Goal: Find specific page/section: Find specific page/section

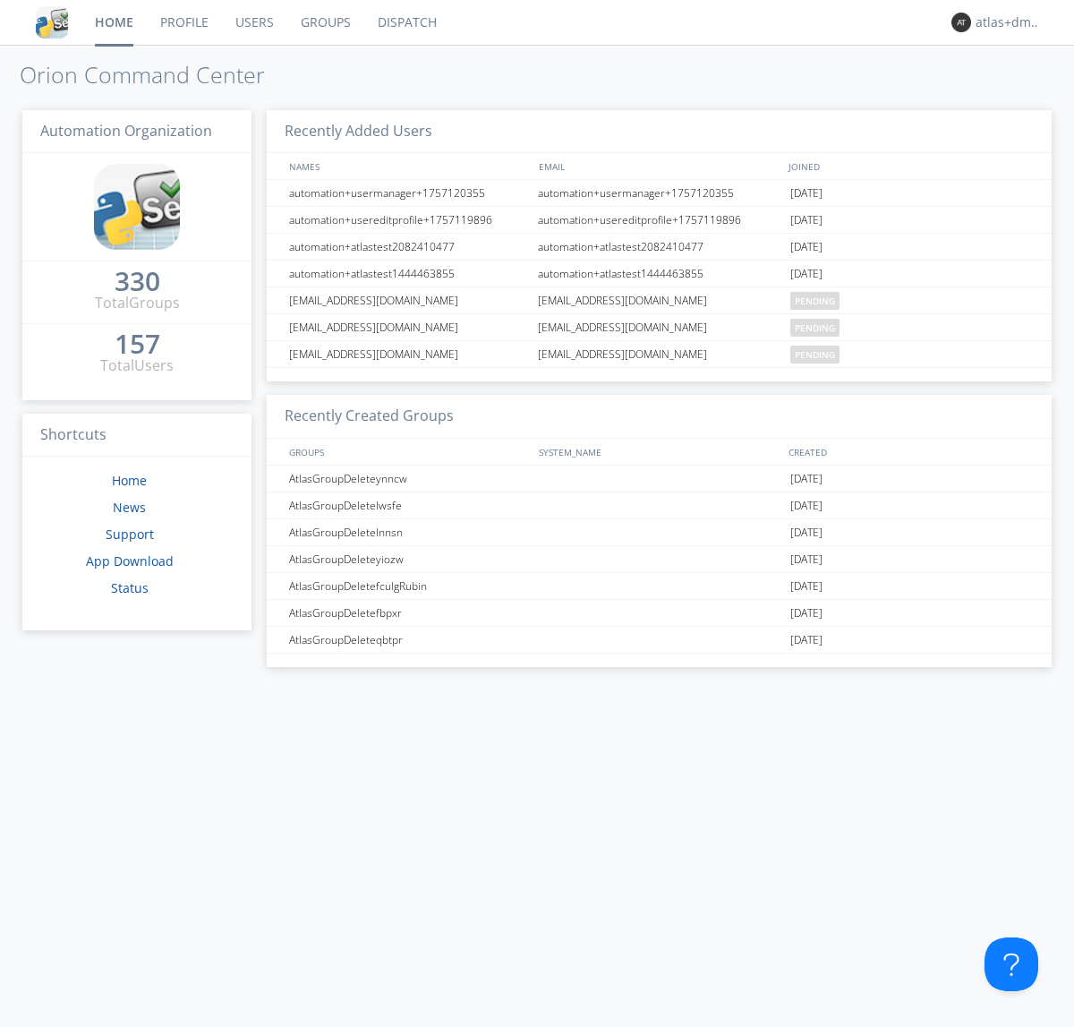
click at [405, 22] on link "Dispatch" at bounding box center [407, 22] width 86 height 45
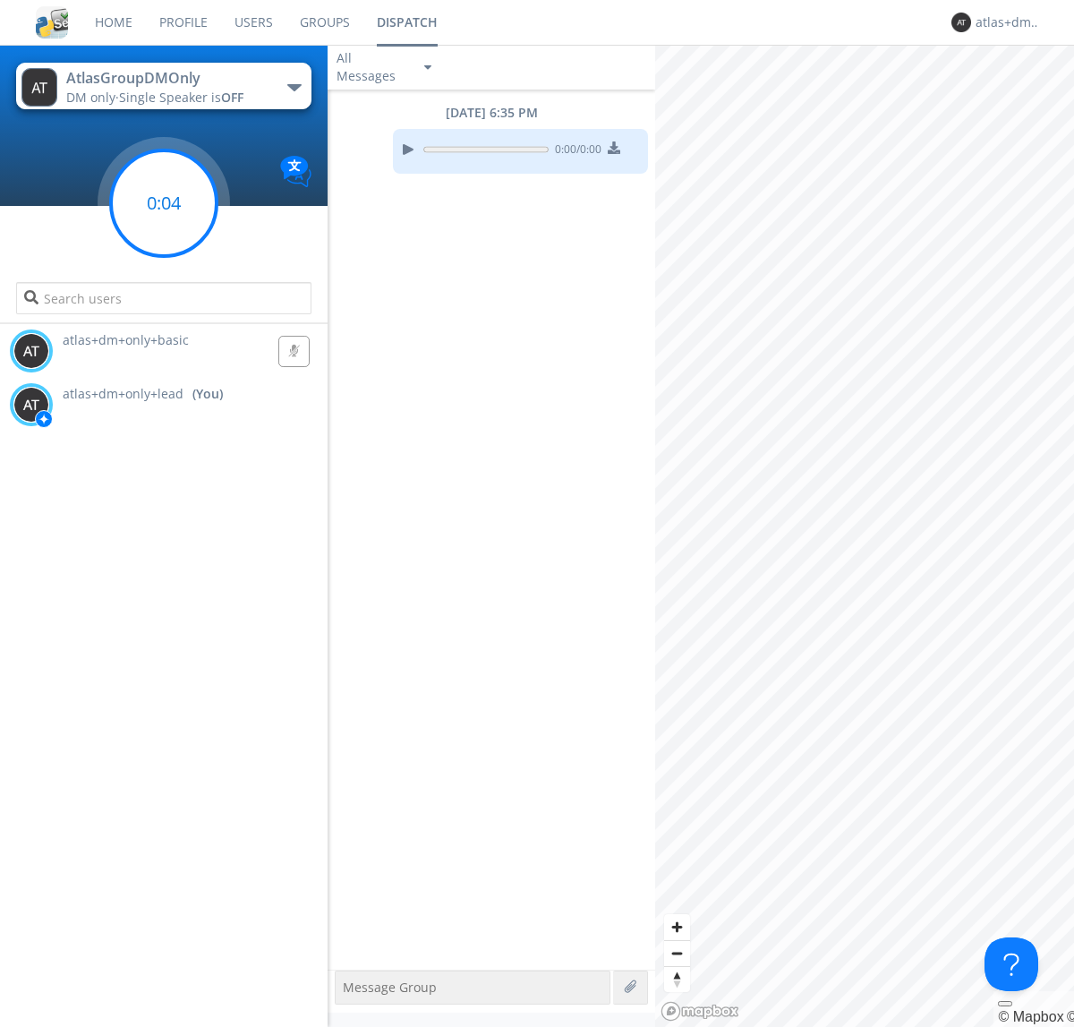
click at [164, 203] on g at bounding box center [164, 203] width 106 height 106
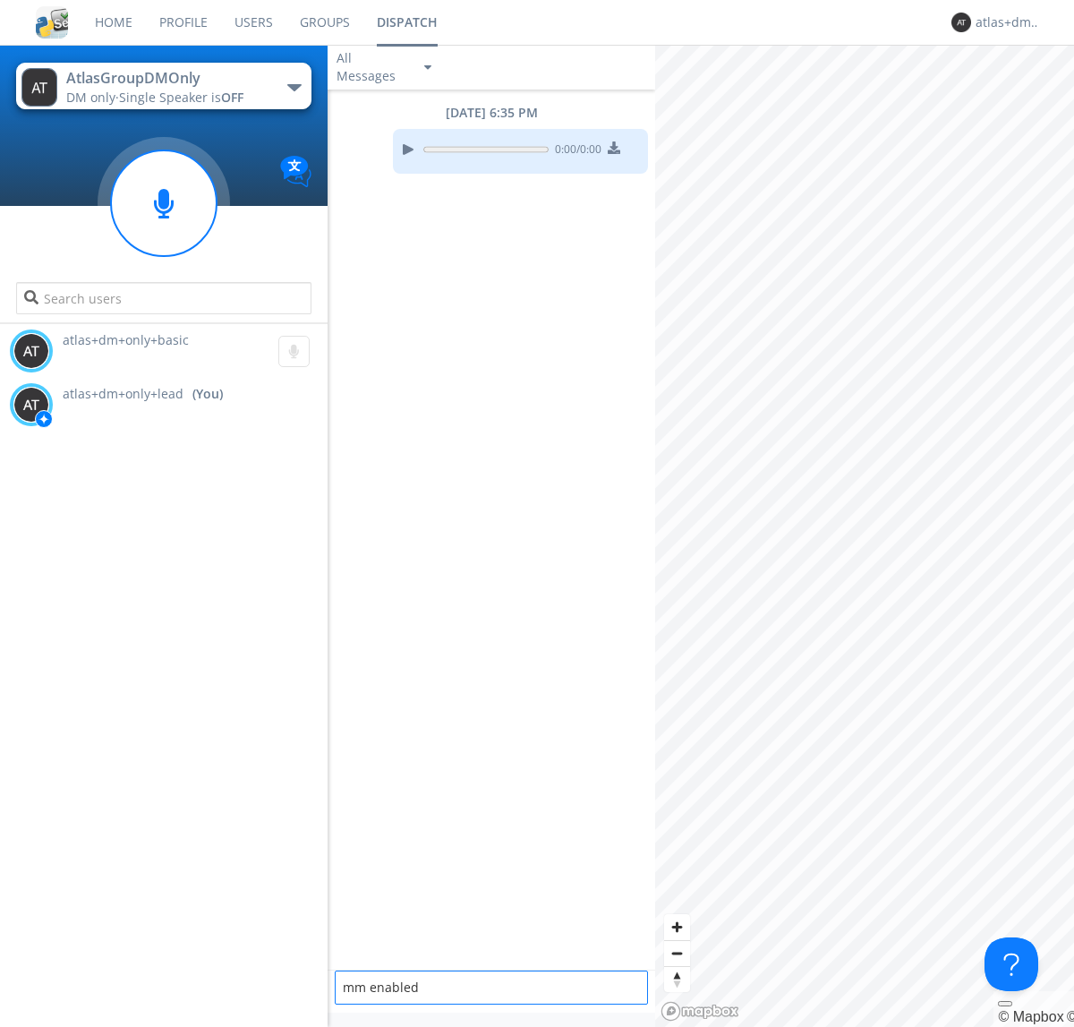
type textarea "mm enabled"
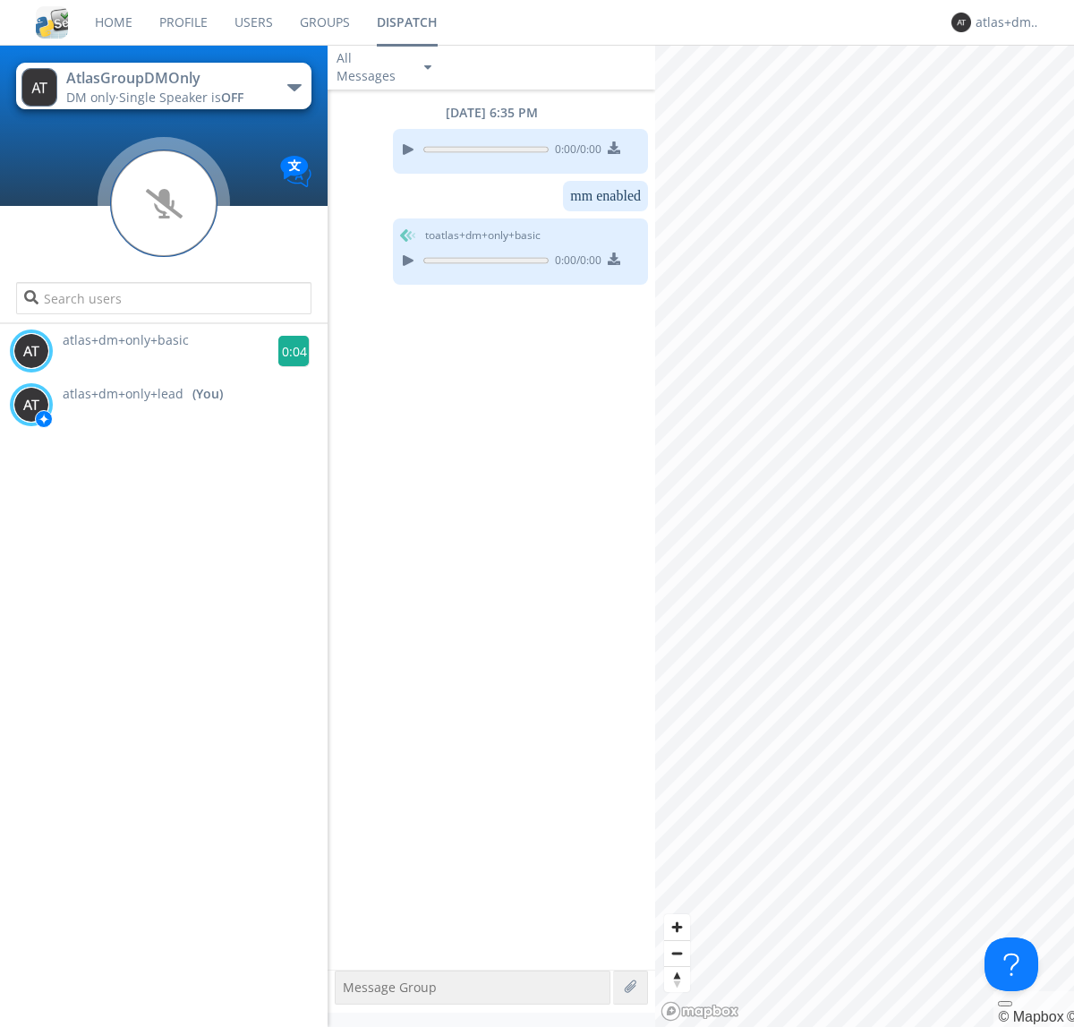
click at [286, 351] on g at bounding box center [293, 351] width 31 height 31
click at [1004, 22] on div "atlas+dm+only+lead" at bounding box center [1009, 22] width 67 height 18
